Goal: Use online tool/utility: Use online tool/utility

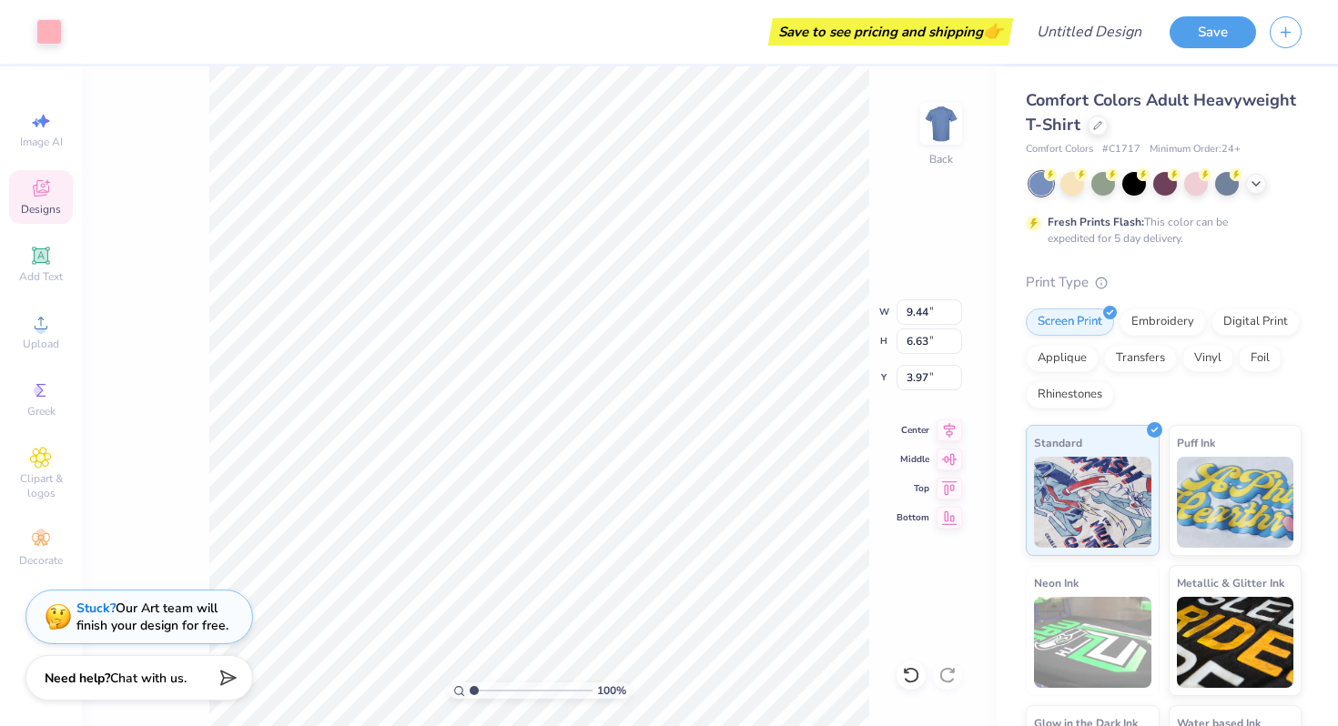
type input "3.95"
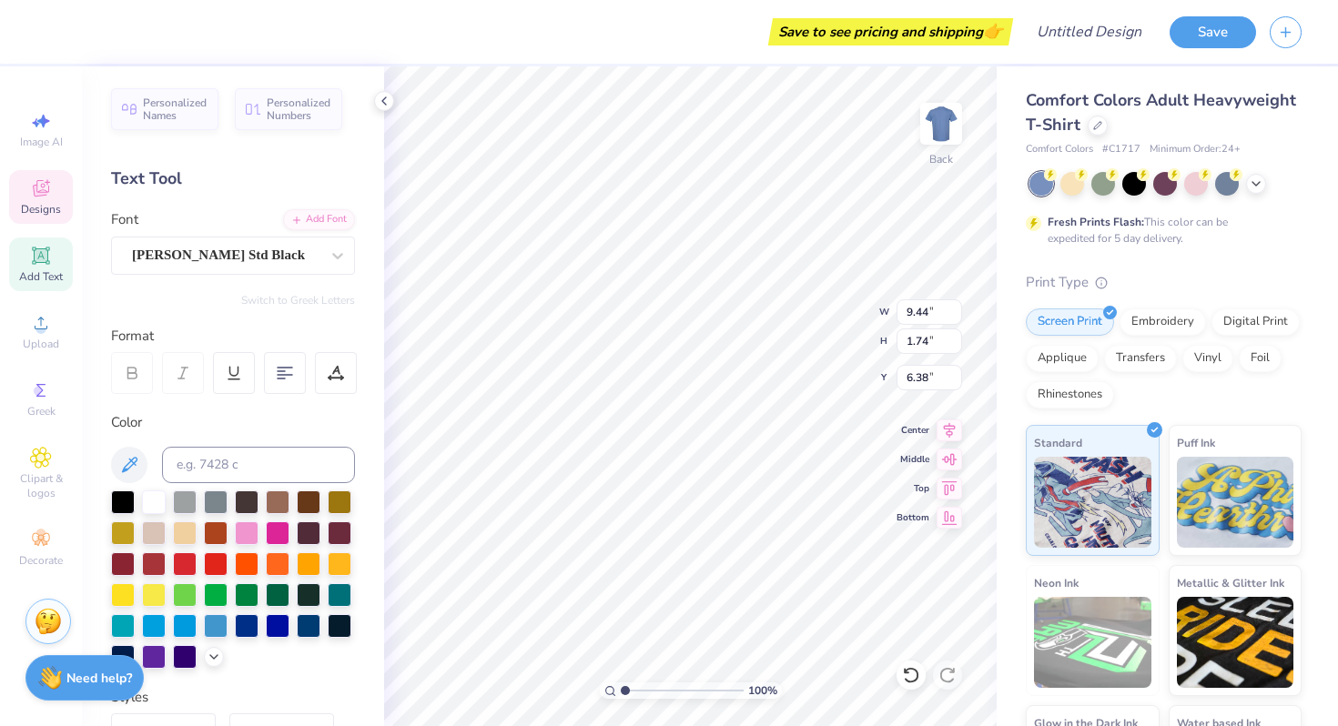
type textarea "P NK"
type input "15.41"
type input "1.24"
type input "1.90"
type input "2.38"
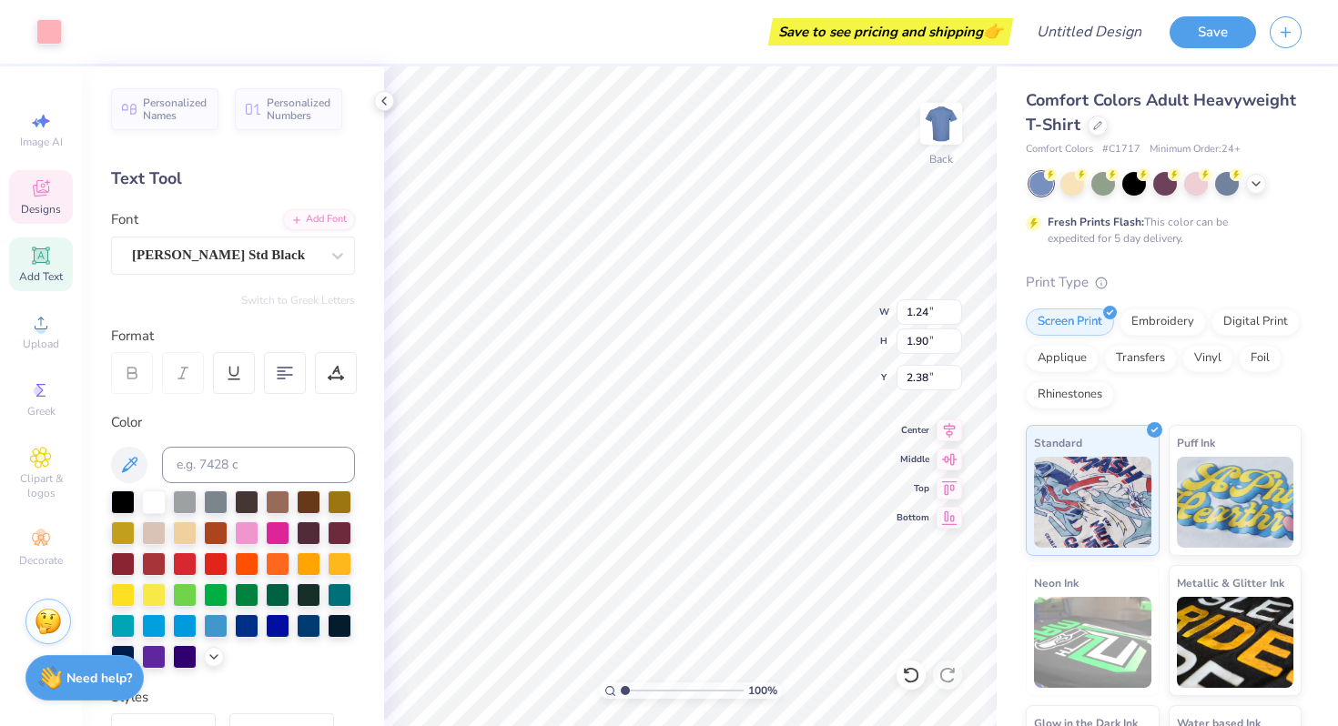
type input "5.83"
type input "1.91"
type input "3.96"
type input "7.35"
type input "1.73"
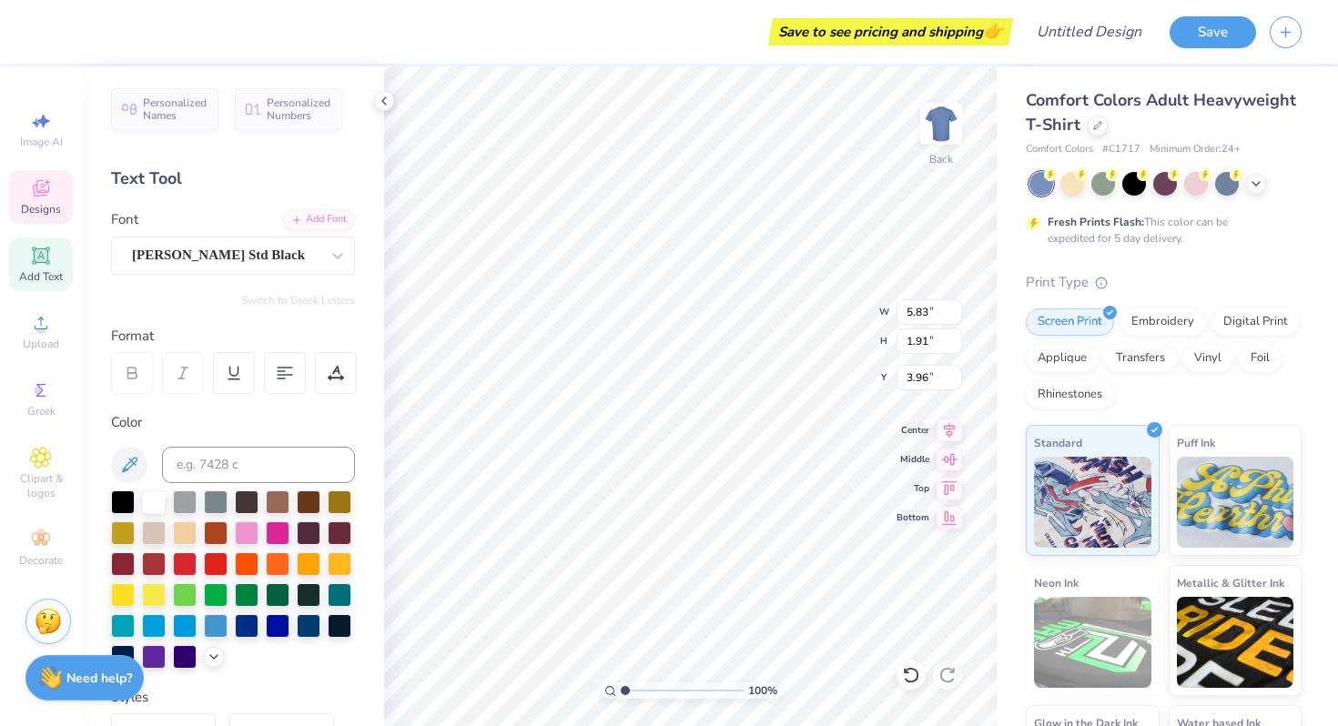
type input "15.41"
type textarea "P NE CREST"
type input "11.05"
type input "1.18"
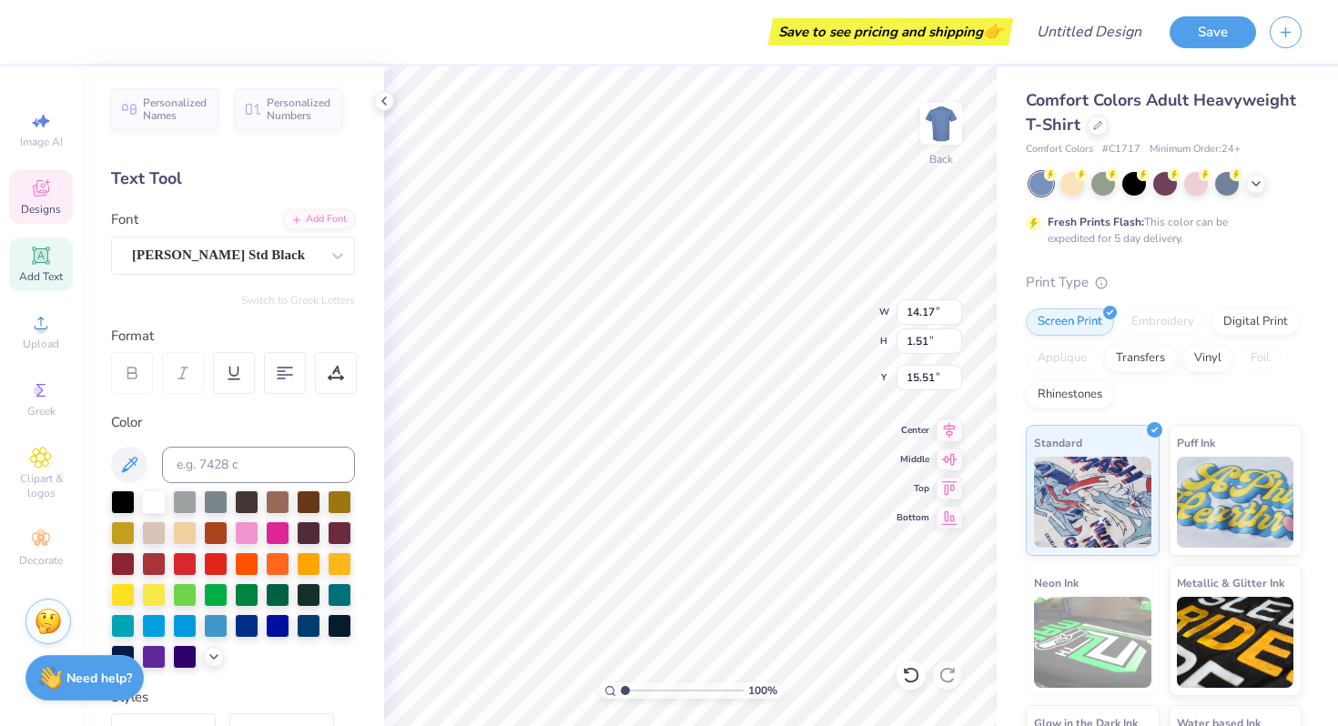
type input "15.38"
type input "5.83"
type input "1.91"
type input "11.54"
type input "2.18"
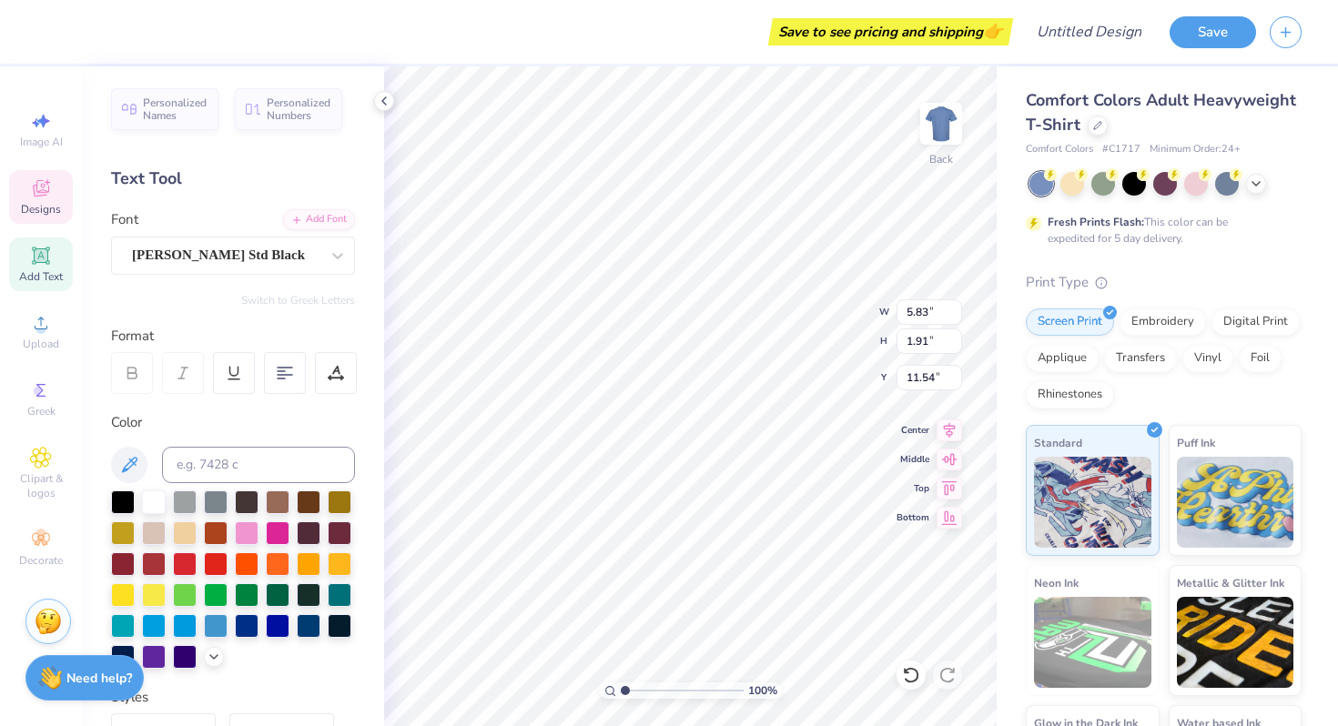
type input "1.90"
type input "11.79"
type input "11.05"
type input "1.18"
type input "4.29"
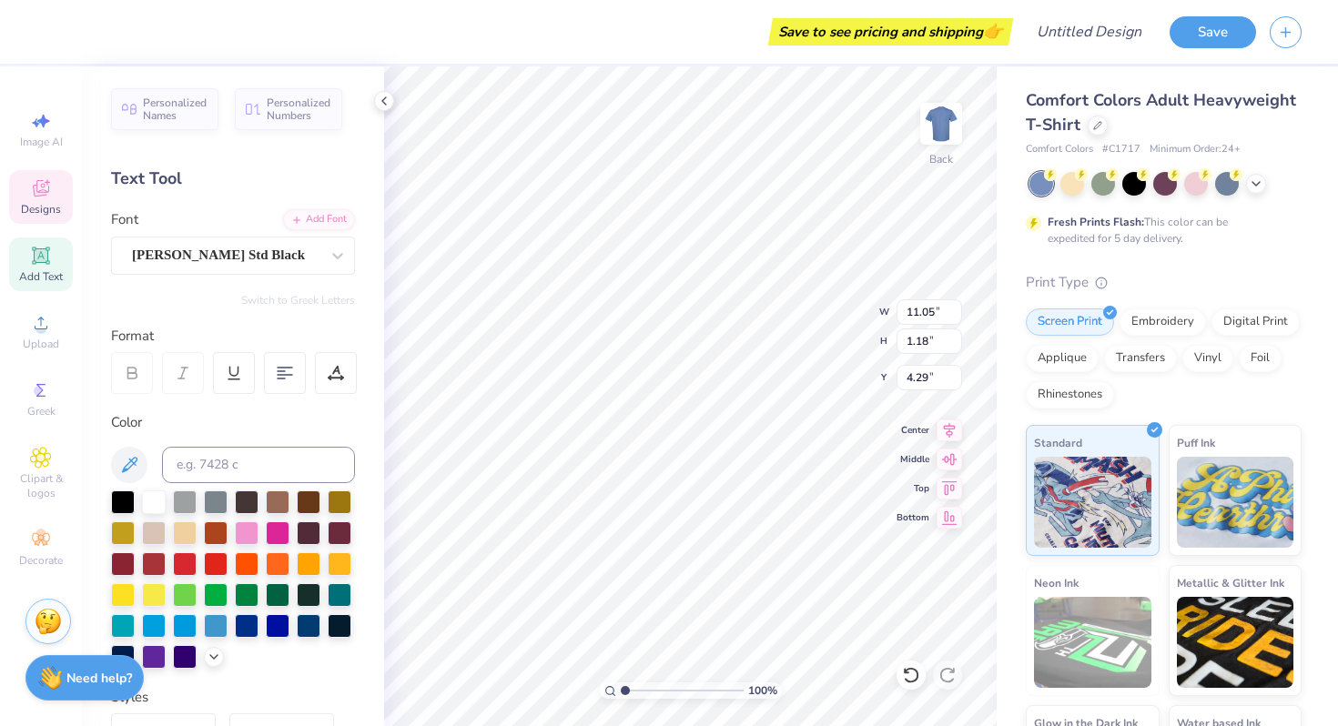
type input "1.24"
type input "1.90"
type input "4.87"
type input "0.77"
type input "1.18"
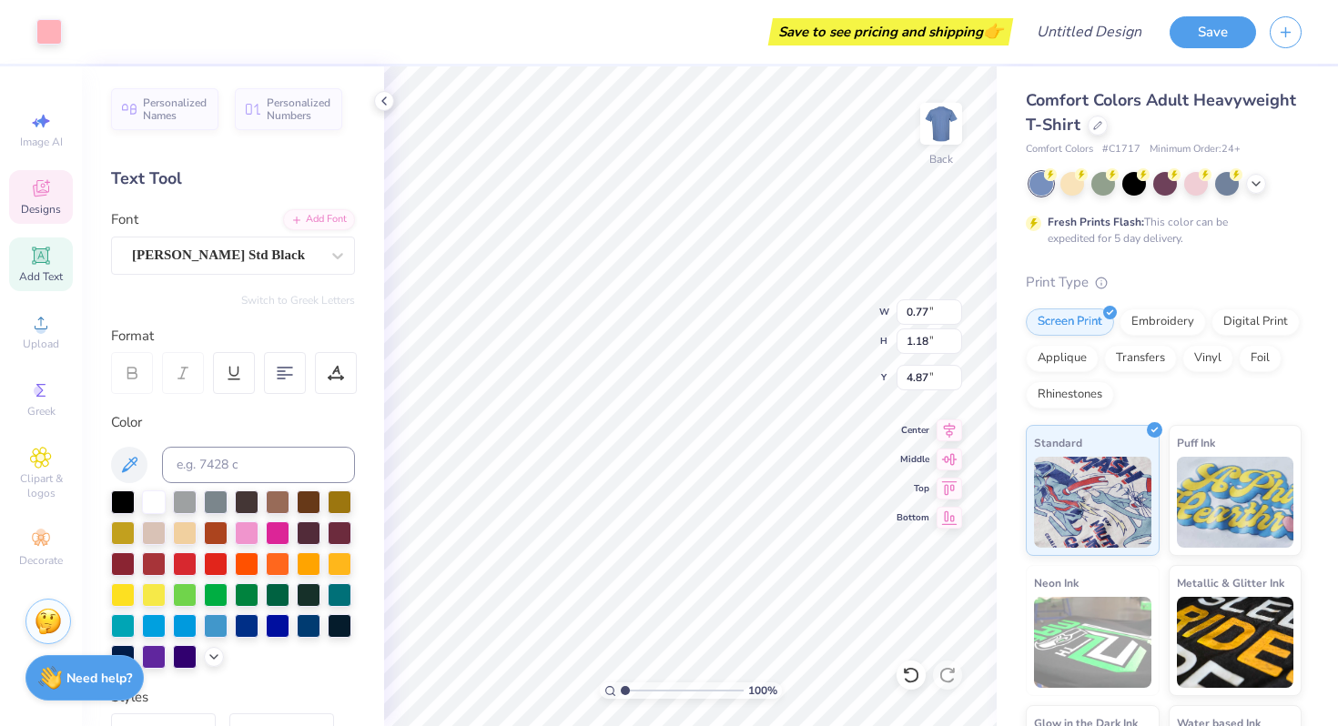
type input "4.28"
type input "3.00"
click at [161, 500] on div at bounding box center [154, 501] width 24 height 24
drag, startPoint x: 248, startPoint y: 551, endPoint x: 243, endPoint y: 526, distance: 25.0
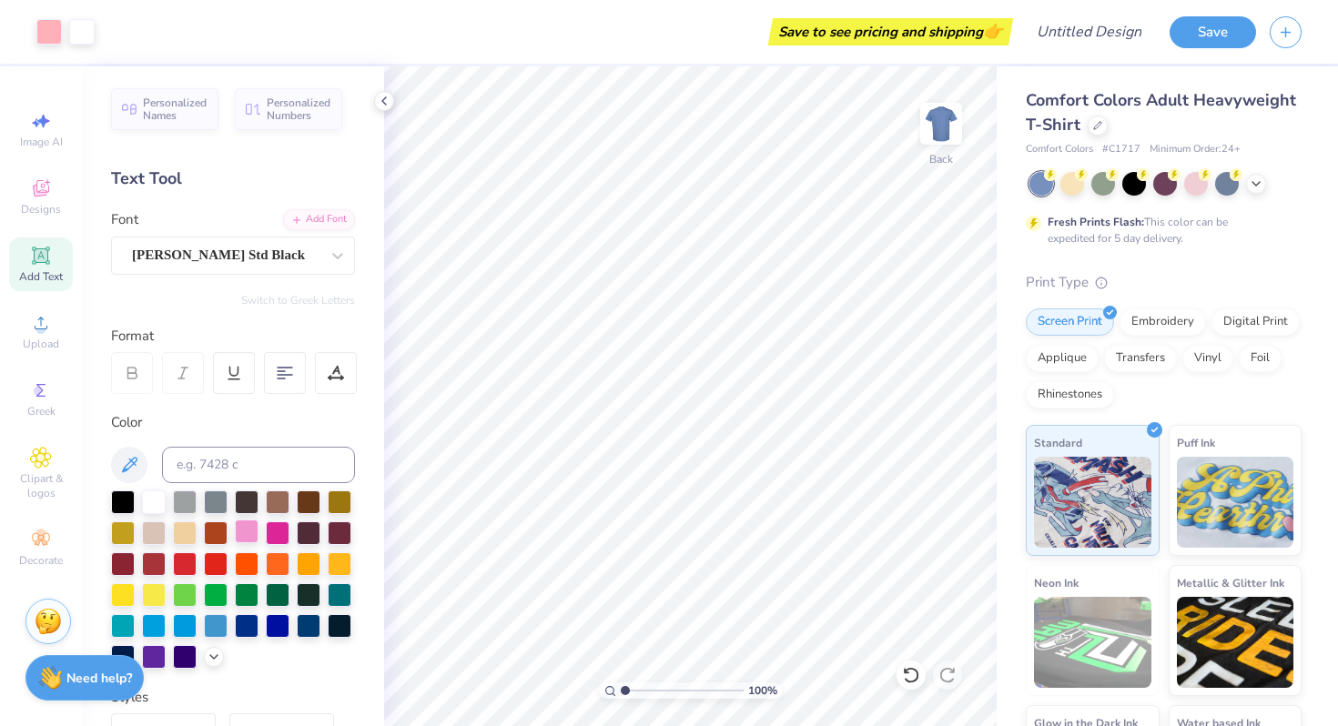
click at [243, 526] on div at bounding box center [247, 532] width 24 height 24
type input "4.83"
type input "0.77"
type input "3.00"
click at [249, 529] on div at bounding box center [247, 532] width 24 height 24
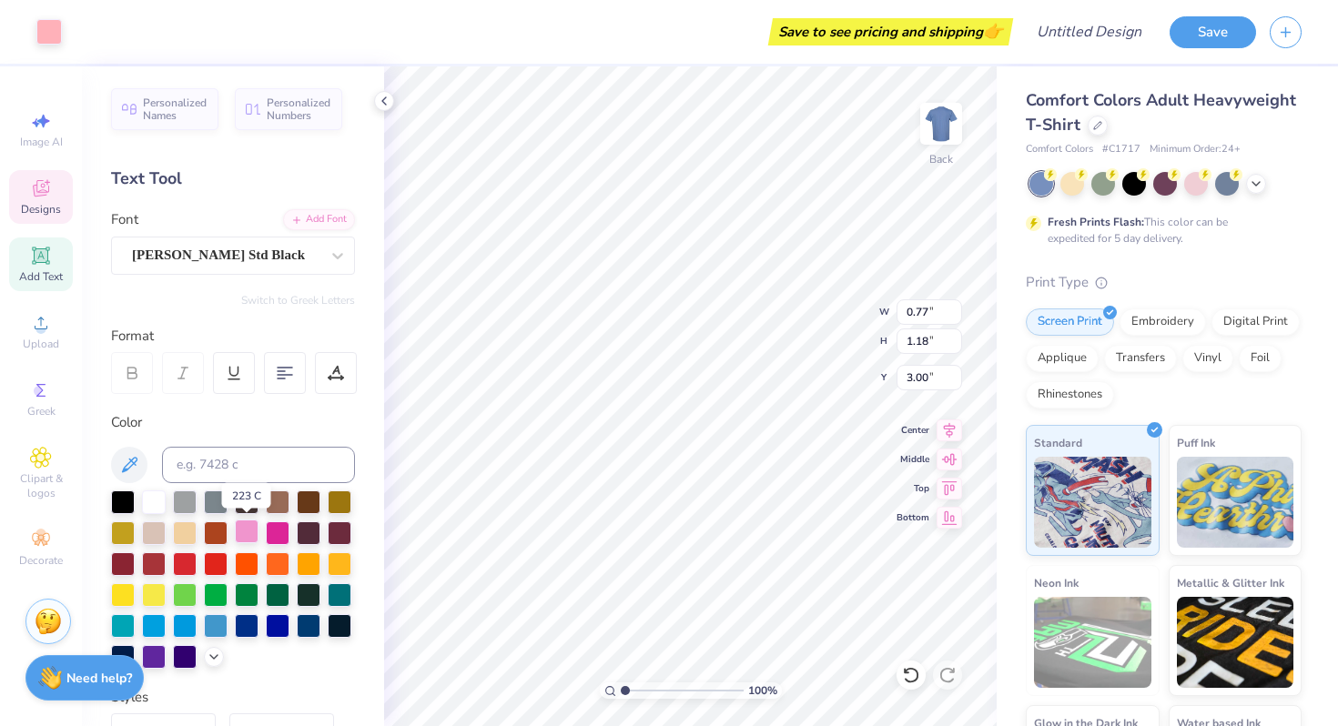
click at [246, 527] on div at bounding box center [247, 532] width 24 height 24
click at [274, 530] on div at bounding box center [278, 532] width 24 height 24
type input "4.84"
click at [246, 529] on div at bounding box center [247, 532] width 24 height 24
type input "0.77"
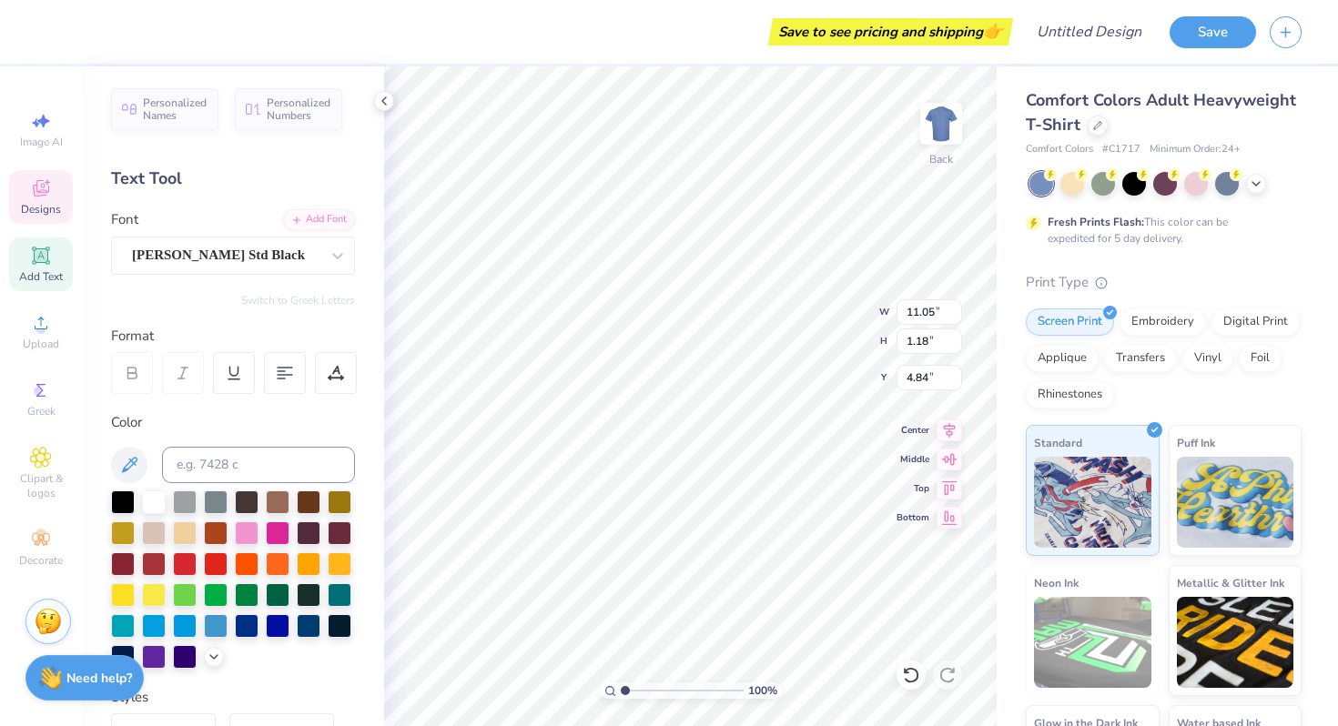
type input "3.00"
click at [247, 532] on div at bounding box center [247, 532] width 24 height 24
click at [54, 30] on div at bounding box center [48, 29] width 25 height 25
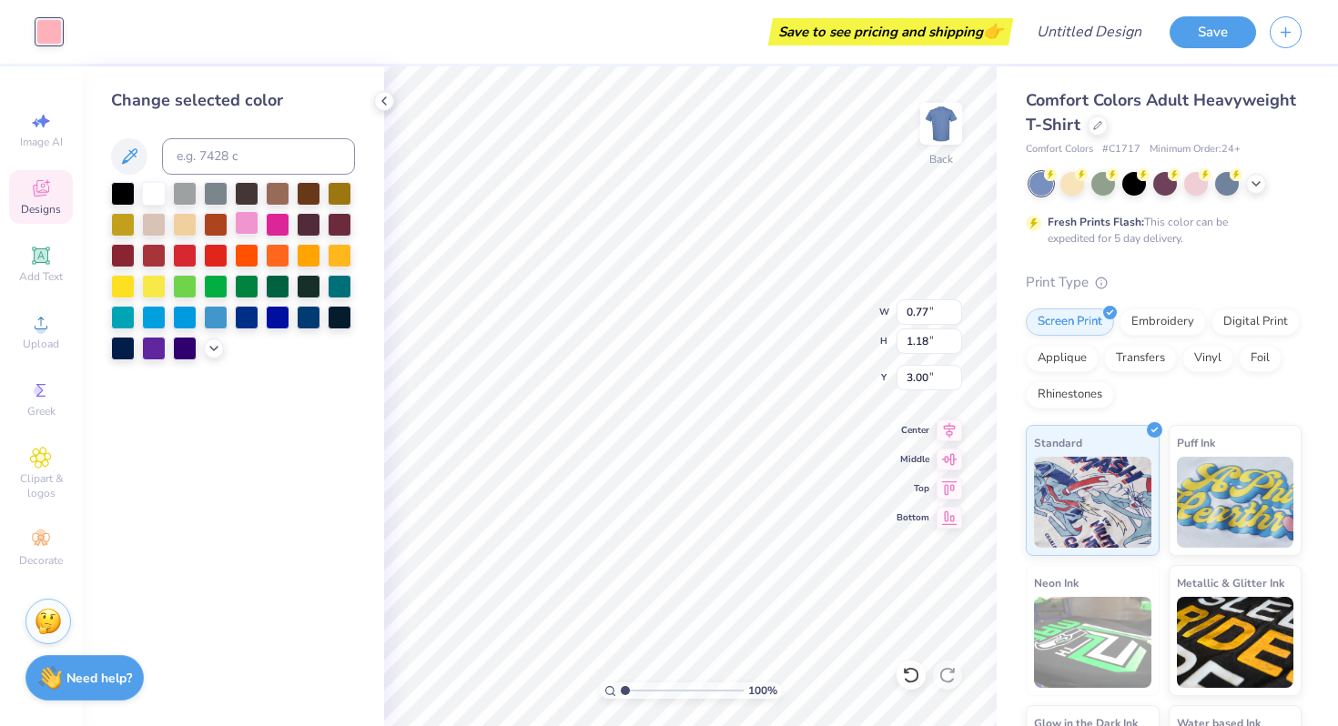
click at [248, 223] on div at bounding box center [247, 223] width 24 height 24
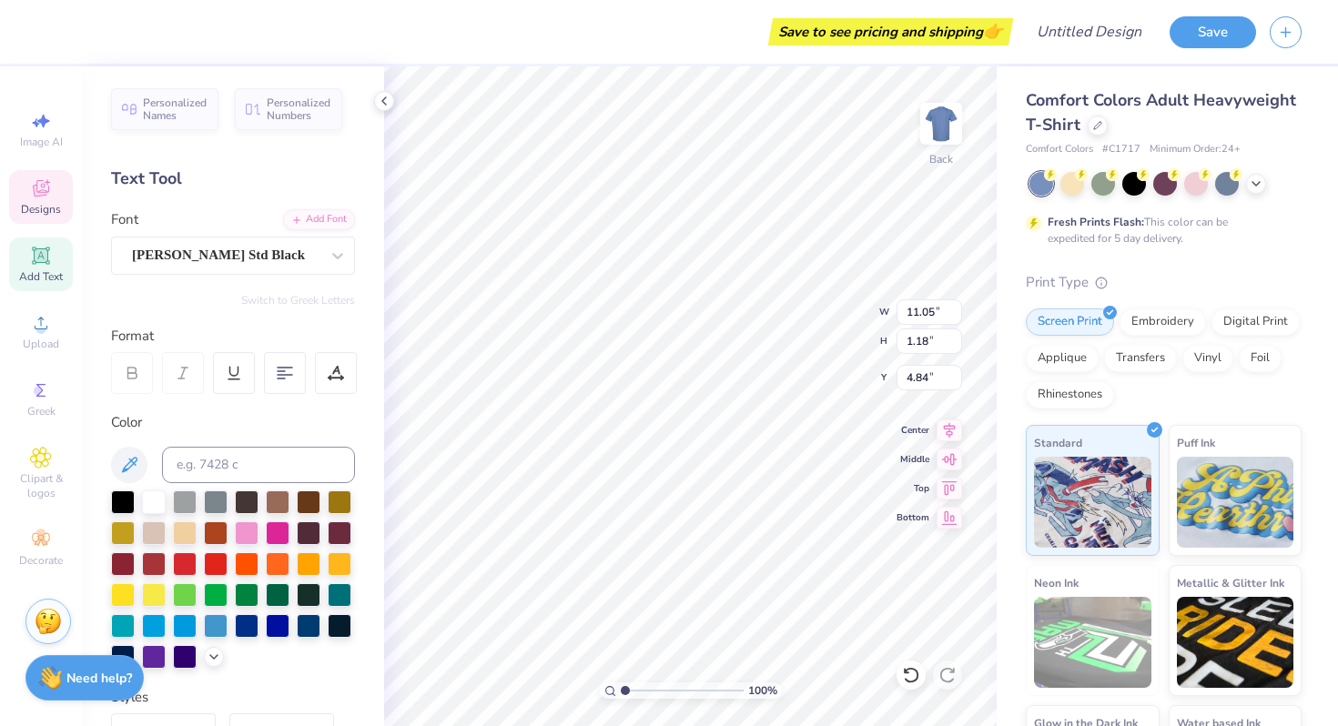
type input "1.82"
type input "12.69"
type input "1.35"
type input "1.89"
click at [819, 316] on div "100 % Back W 12.69 12.69 " H 1.35 1.35 " Y 1.89 1.89 " Center Middle Top Bottom" at bounding box center [690, 396] width 612 height 660
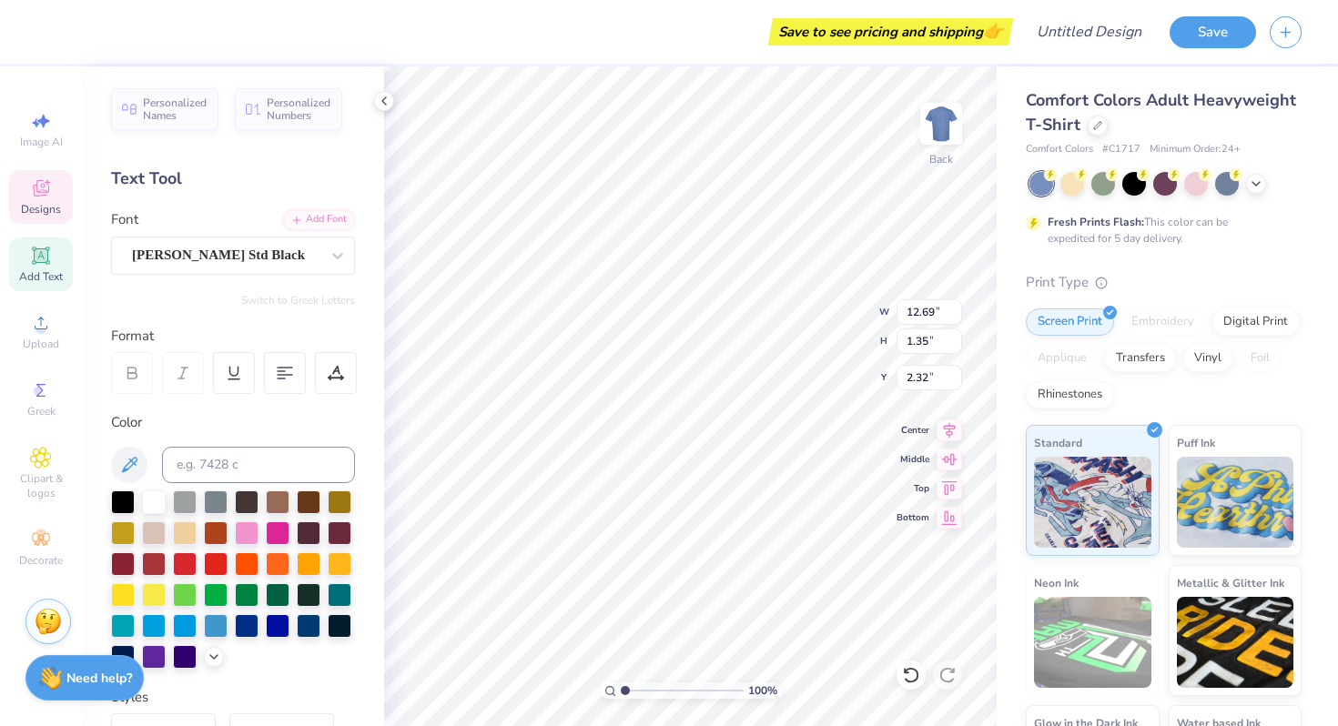
type input "1.65"
type input "1.07"
type input "1.63"
type input "1.65"
type input "0.85"
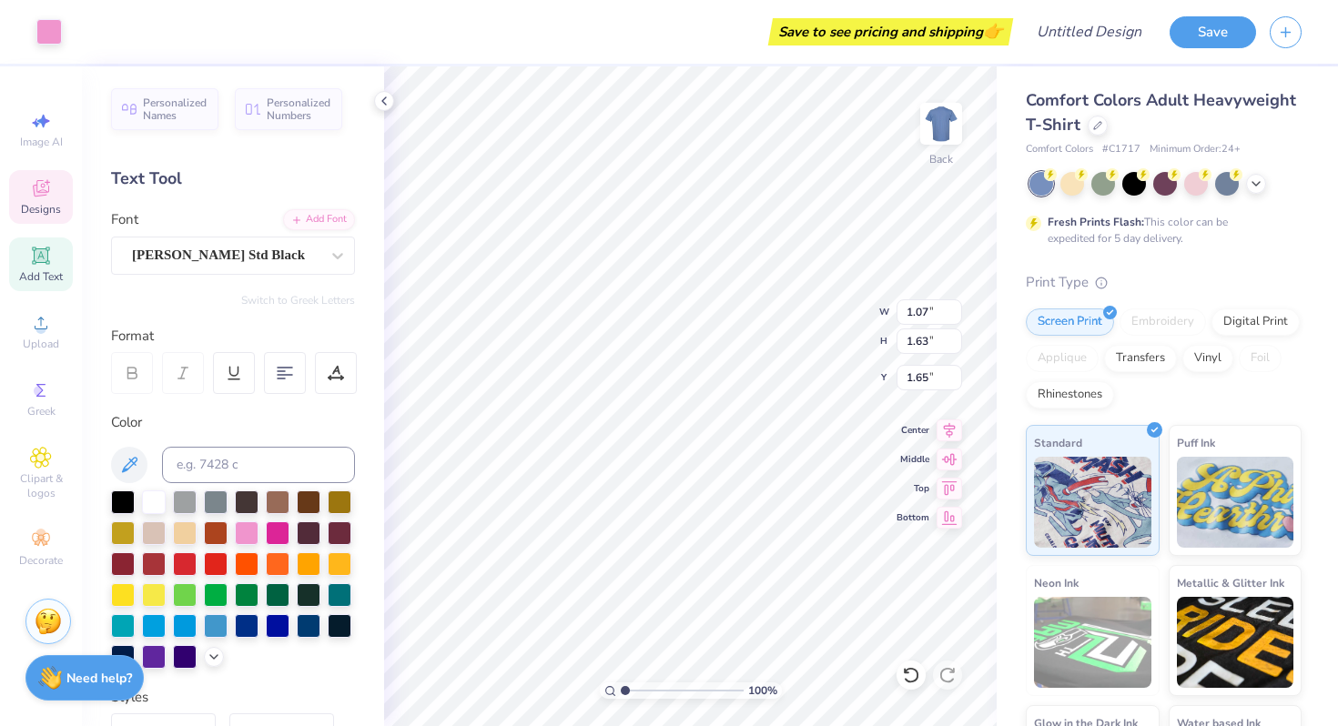
type input "1.31"
type input "5.31"
type input "0.85"
type input "1.31"
type input "10.58"
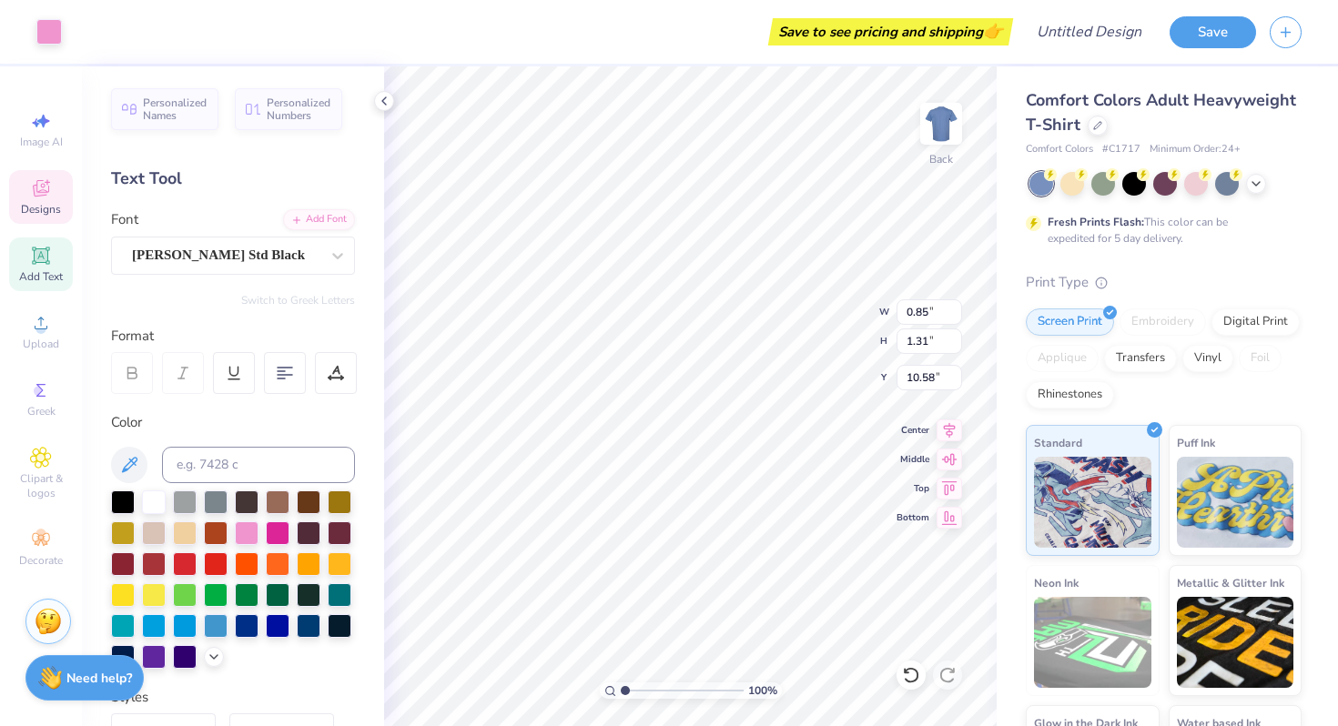
type input "12.69"
type input "1.35"
type input "2.32"
type input "0.85"
type input "1.31"
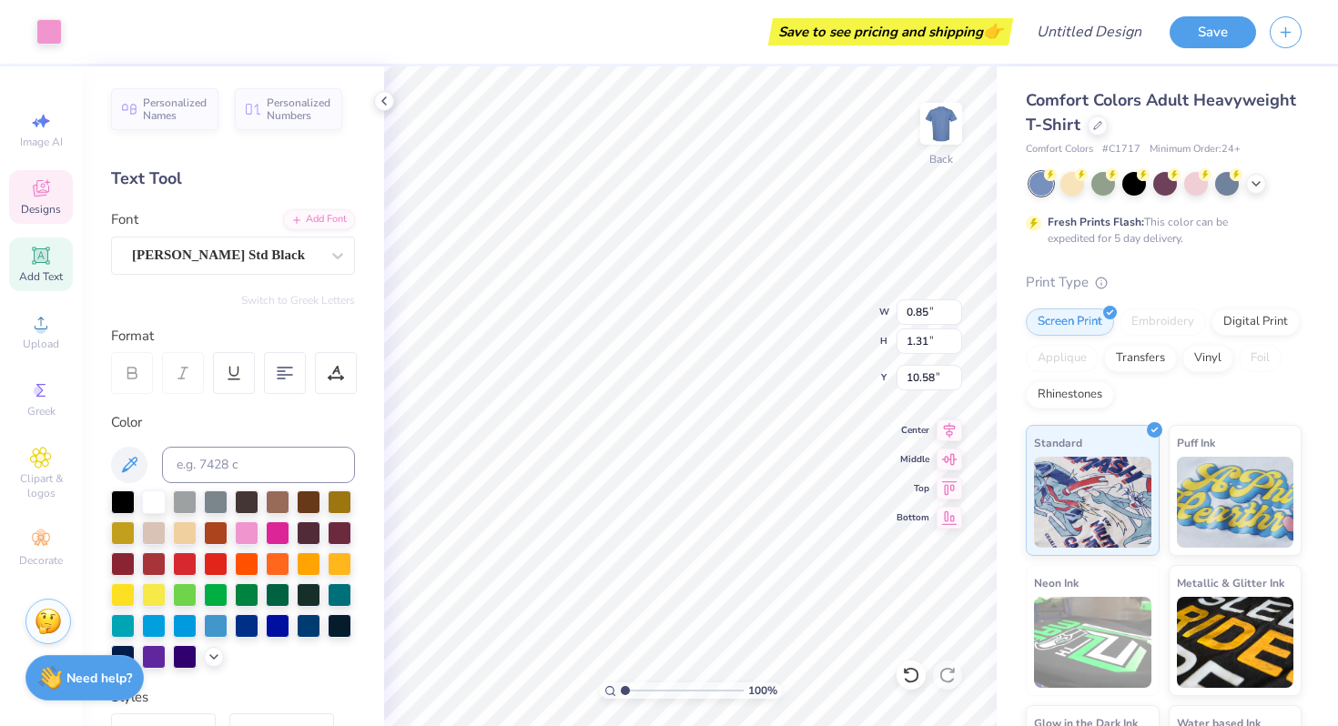
type input "6.54"
type input "0.89"
type input "1.37"
type input "2.32"
click at [1187, 187] on div at bounding box center [1196, 182] width 24 height 24
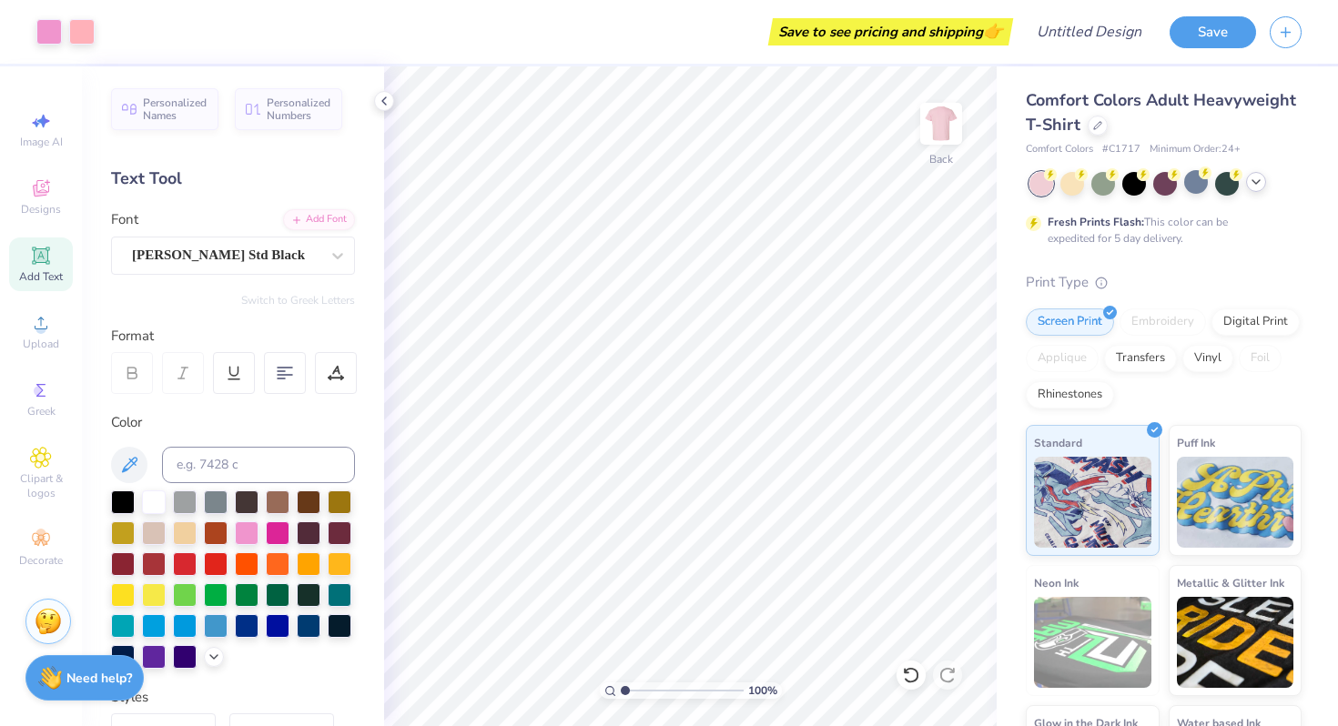
click at [1256, 182] on icon at bounding box center [1255, 182] width 15 height 15
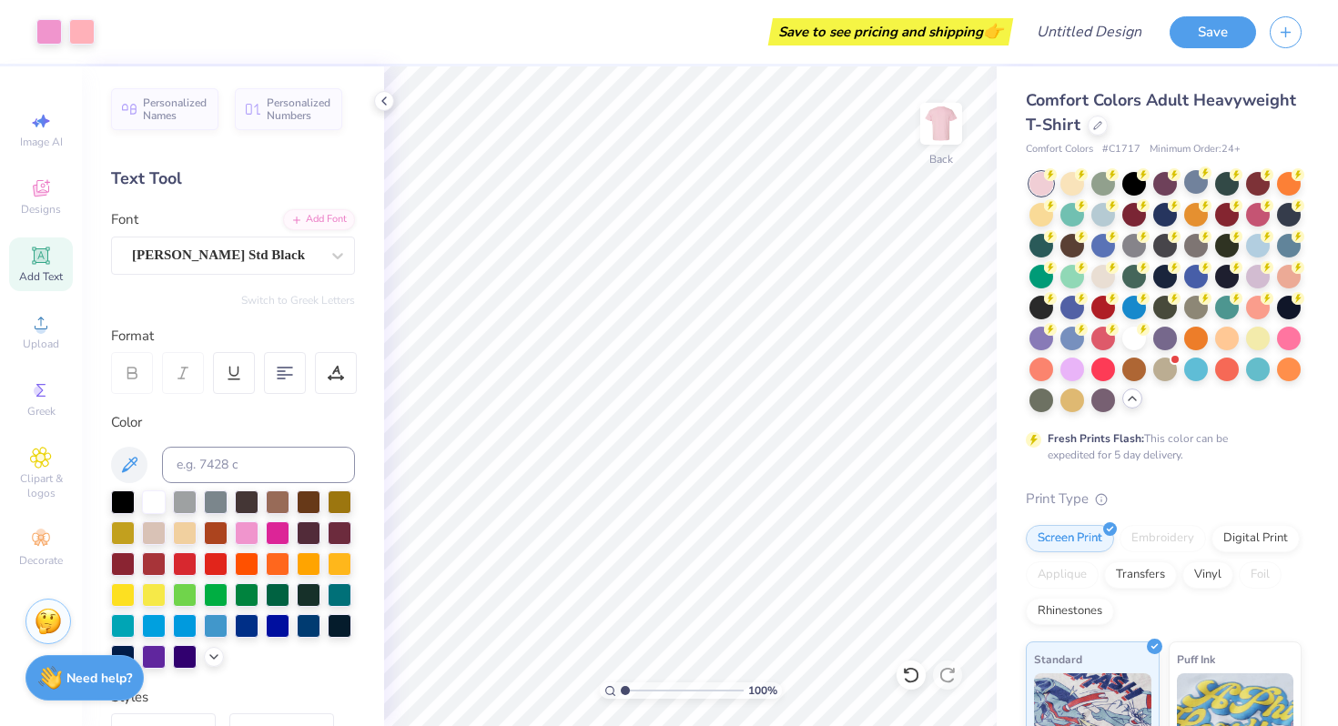
click at [1273, 335] on div at bounding box center [1165, 292] width 272 height 240
click at [1280, 337] on div at bounding box center [1289, 337] width 24 height 24
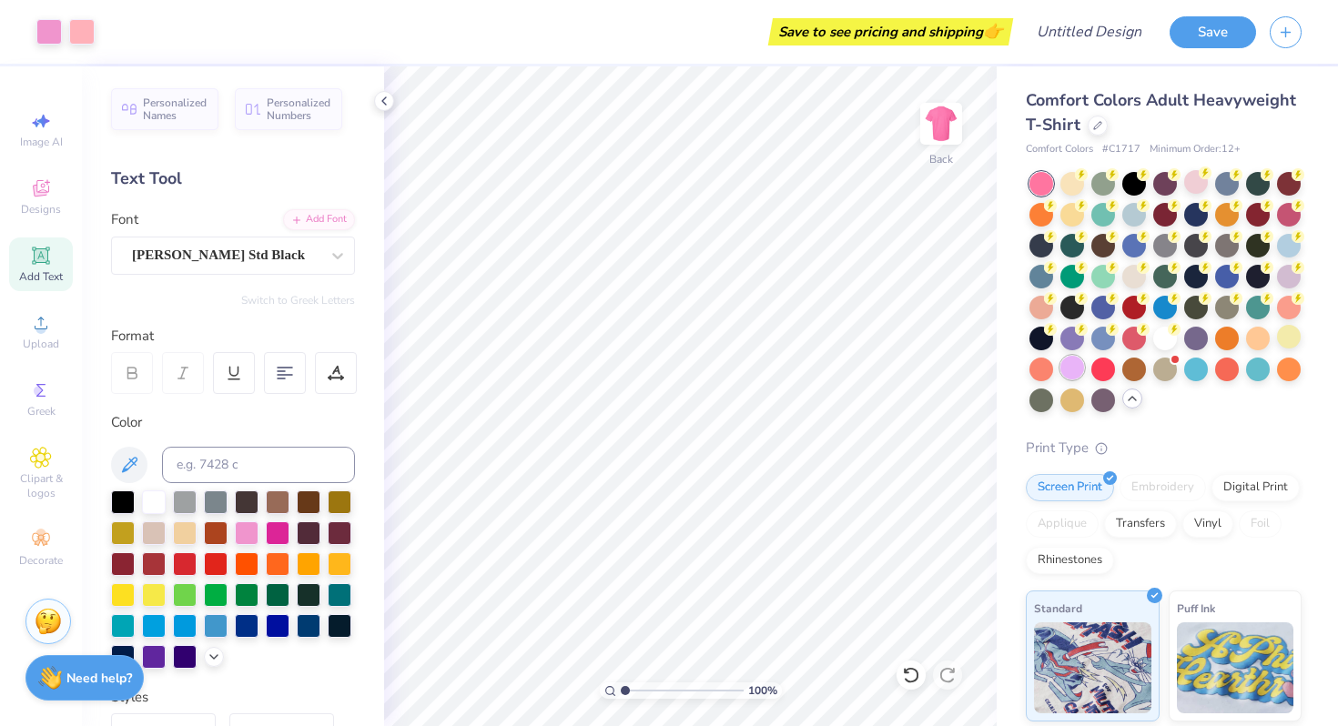
click at [1071, 366] on div at bounding box center [1072, 368] width 24 height 24
click at [1197, 187] on div at bounding box center [1196, 182] width 24 height 24
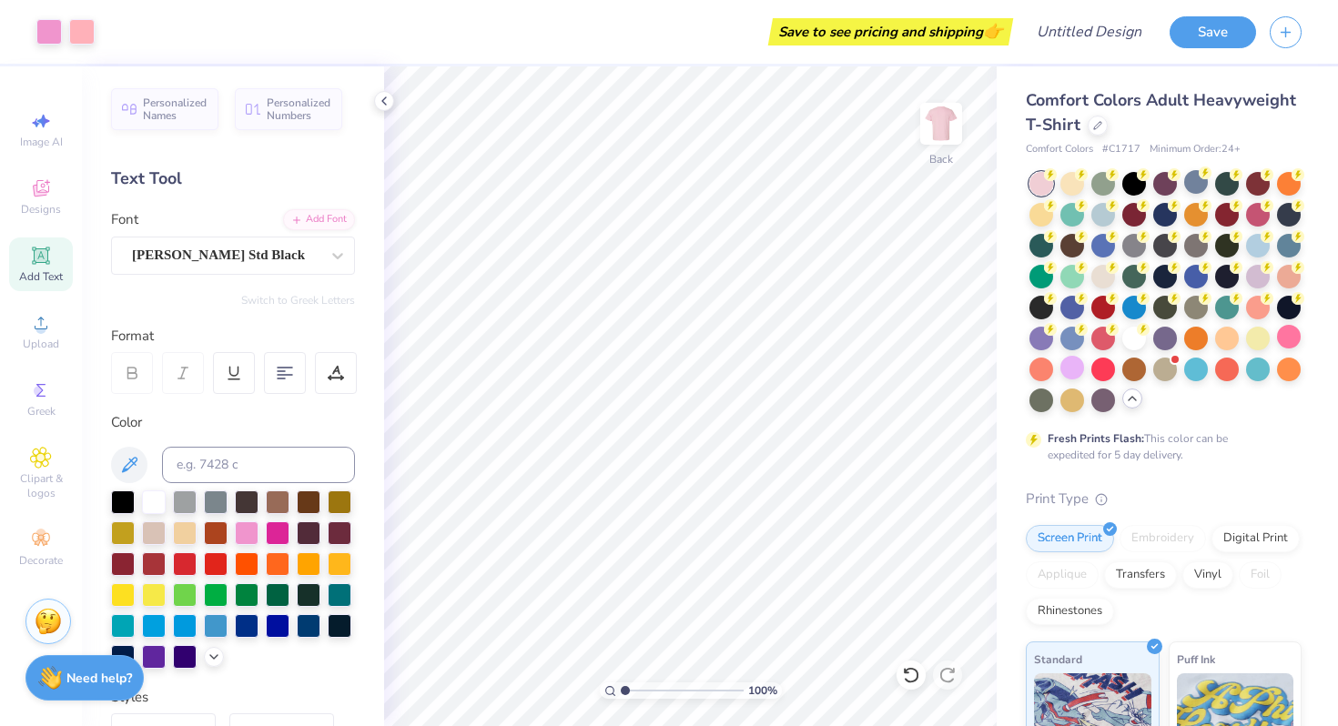
click at [1036, 187] on div at bounding box center [1041, 184] width 24 height 24
type input "9.69"
